Goal: Transaction & Acquisition: Subscribe to service/newsletter

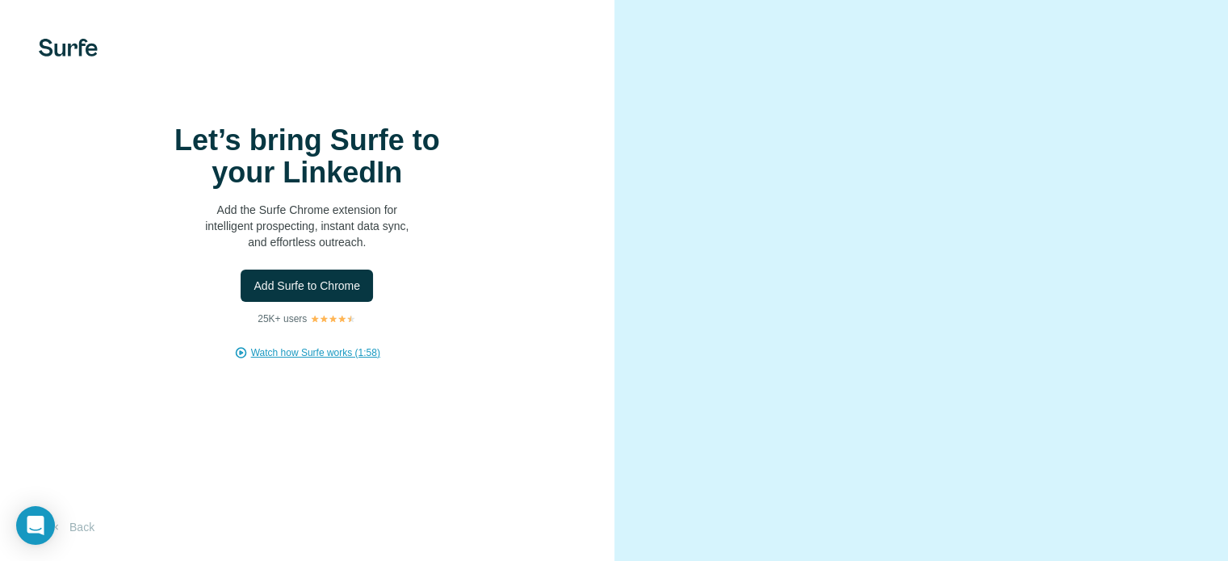
click at [337, 360] on span "Watch how Surfe works (1:58)" at bounding box center [315, 352] width 129 height 15
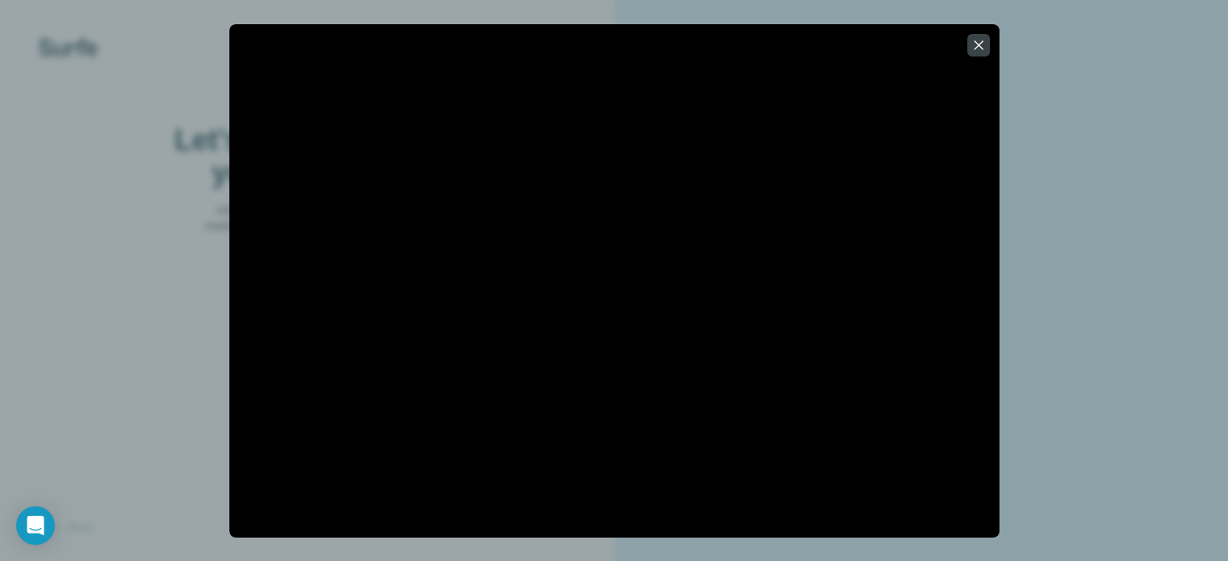
click at [1057, 275] on div at bounding box center [614, 280] width 1228 height 561
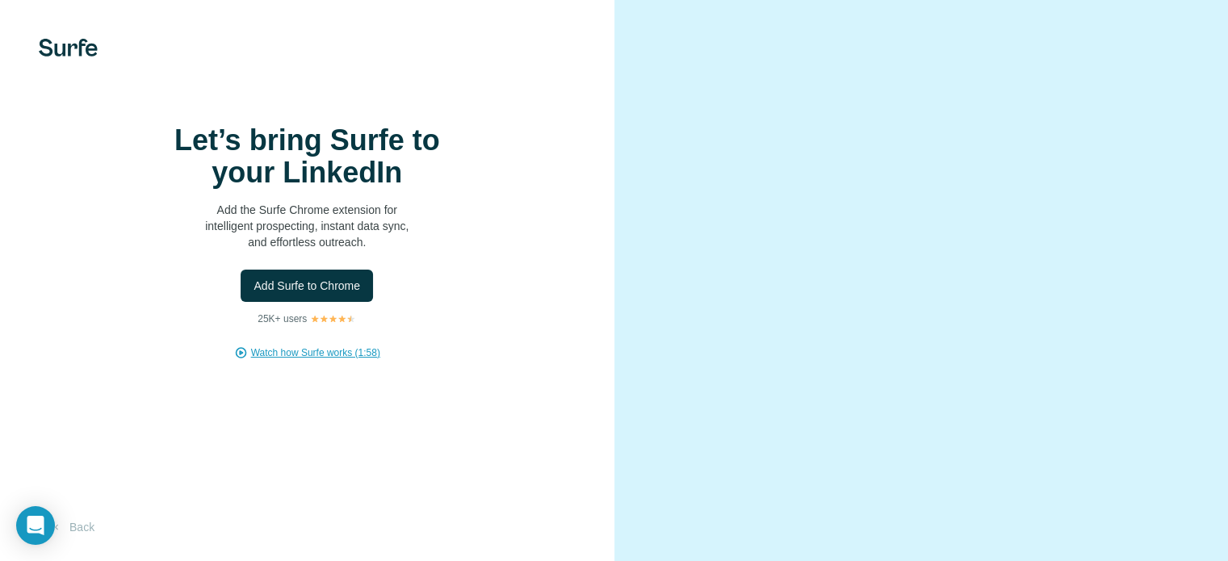
scroll to position [100, 0]
click at [353, 278] on span "Add Surfe to Chrome" at bounding box center [306, 286] width 107 height 16
click at [355, 294] on span "Add Surfe to Chrome" at bounding box center [306, 286] width 107 height 16
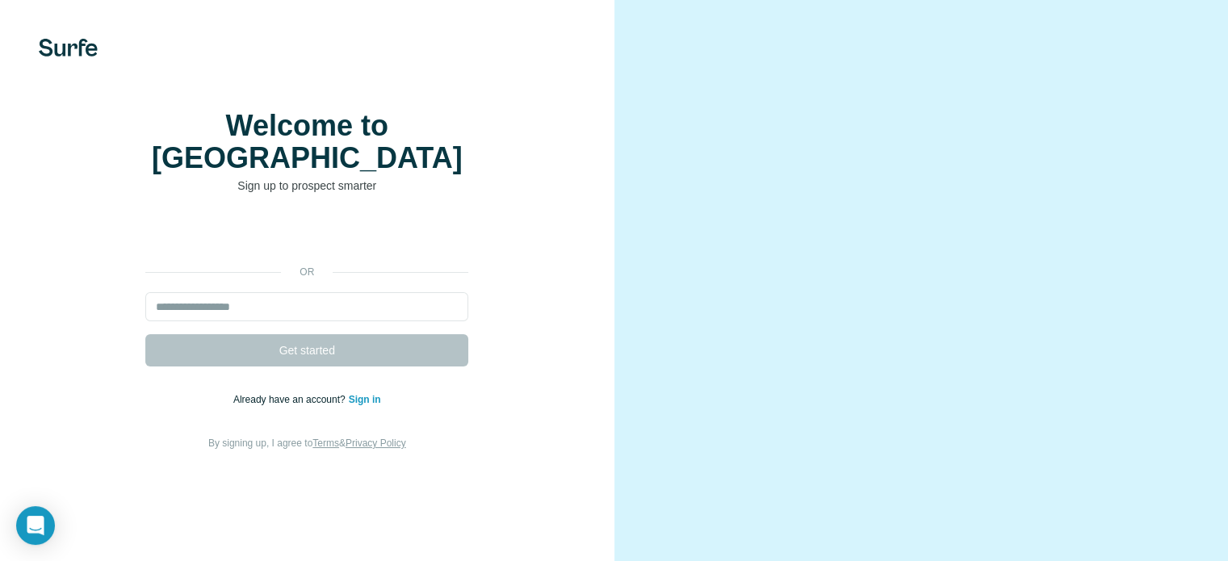
click at [364, 405] on link "Sign in" at bounding box center [365, 399] width 32 height 11
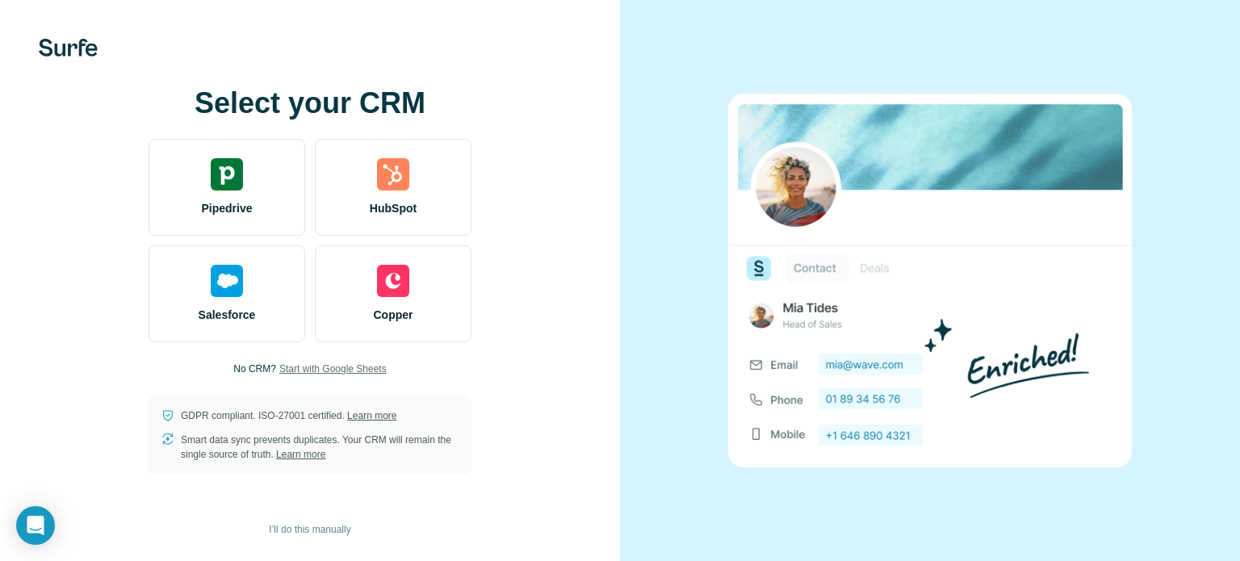
click at [352, 365] on span "Start with Google Sheets" at bounding box center [332, 369] width 107 height 15
